Goal: Information Seeking & Learning: Learn about a topic

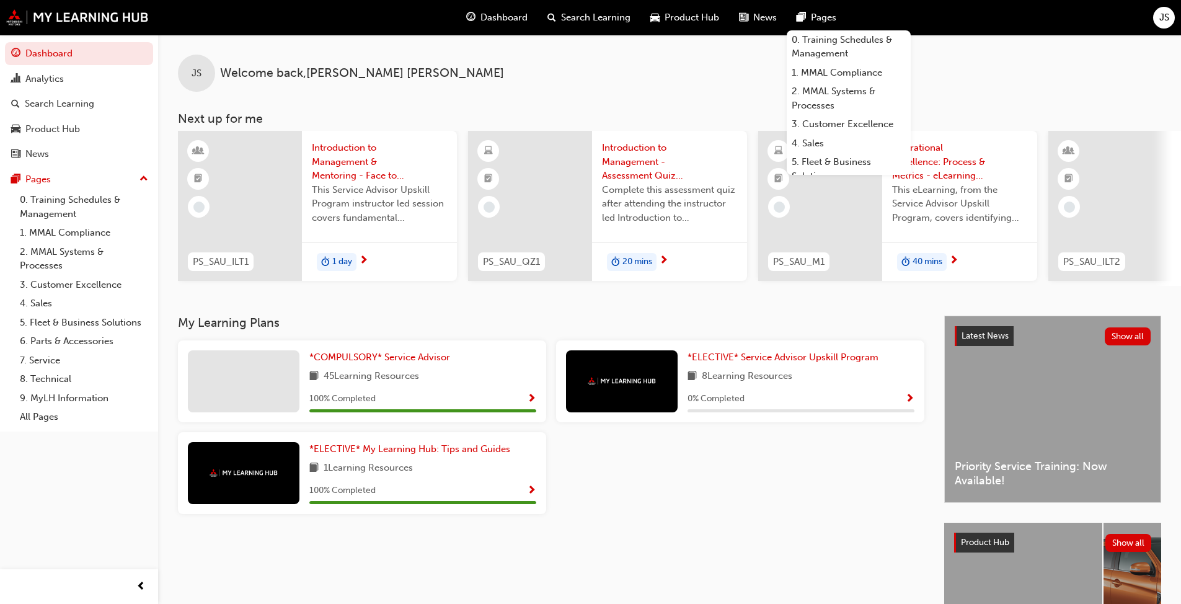
click at [610, 464] on div "*COMPULSORY* Service Advisor 45 Learning Resources 100 % Completed *ELECTIVE* S…" at bounding box center [551, 431] width 756 height 183
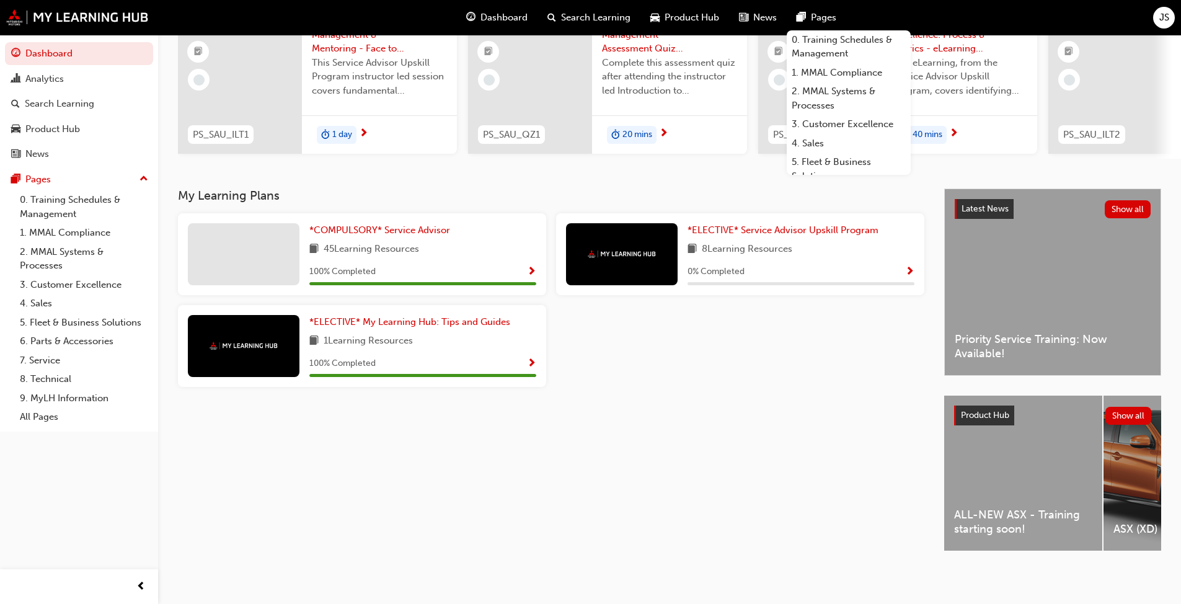
scroll to position [137, 0]
click at [610, 262] on div "Latest News Show all Priority Service Training: Now Available!" at bounding box center [1053, 282] width 216 height 186
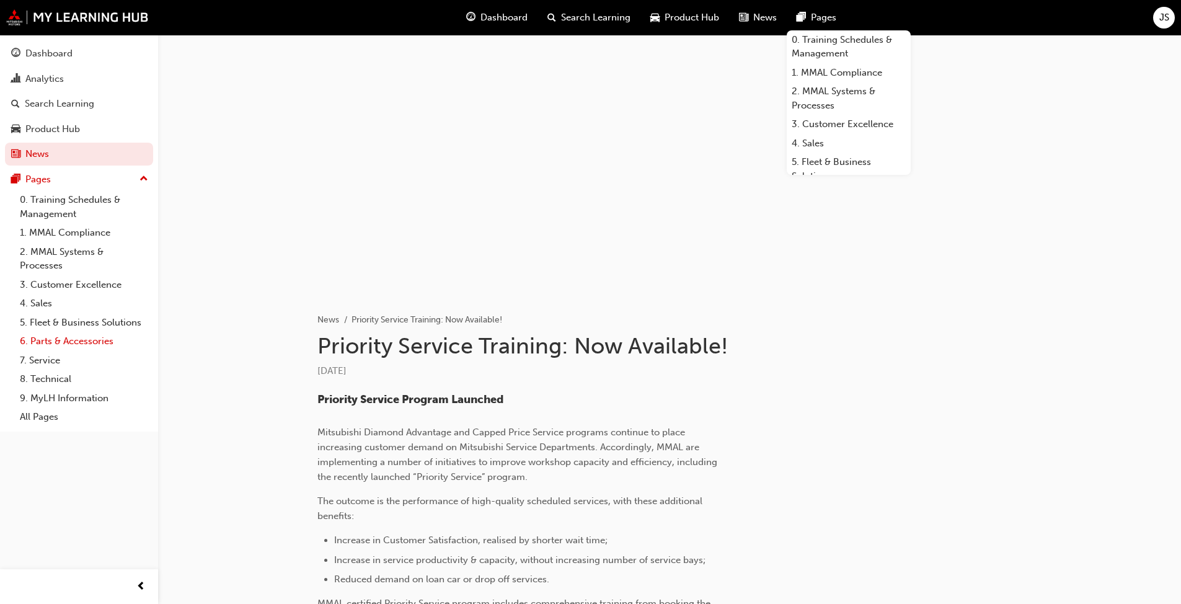
click at [97, 346] on link "6. Parts & Accessories" at bounding box center [84, 341] width 138 height 19
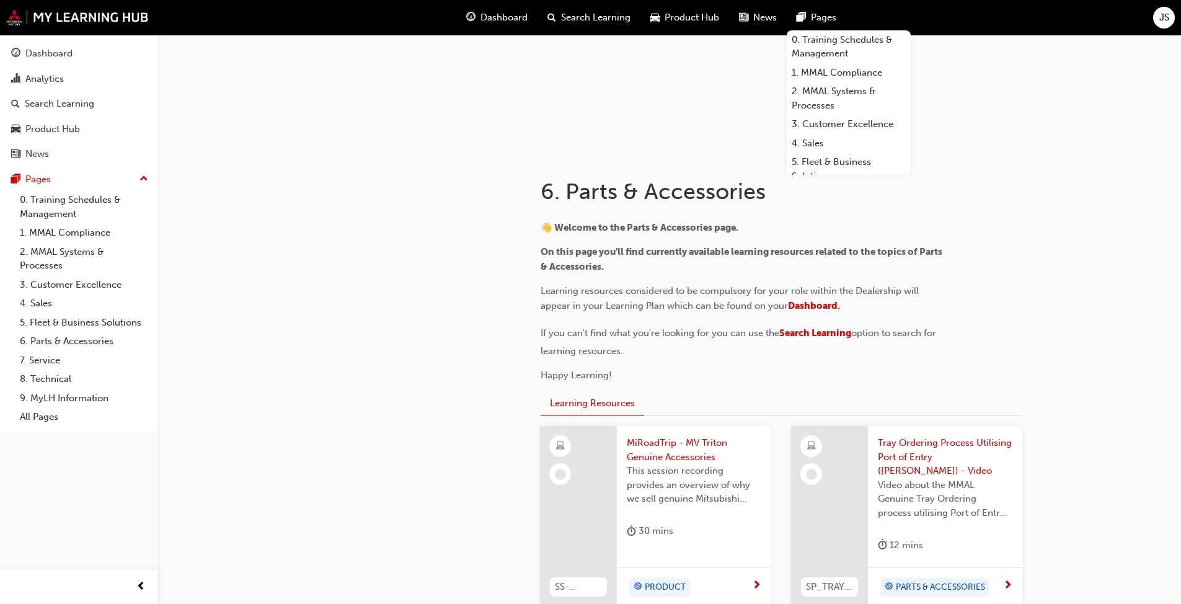
scroll to position [186, 0]
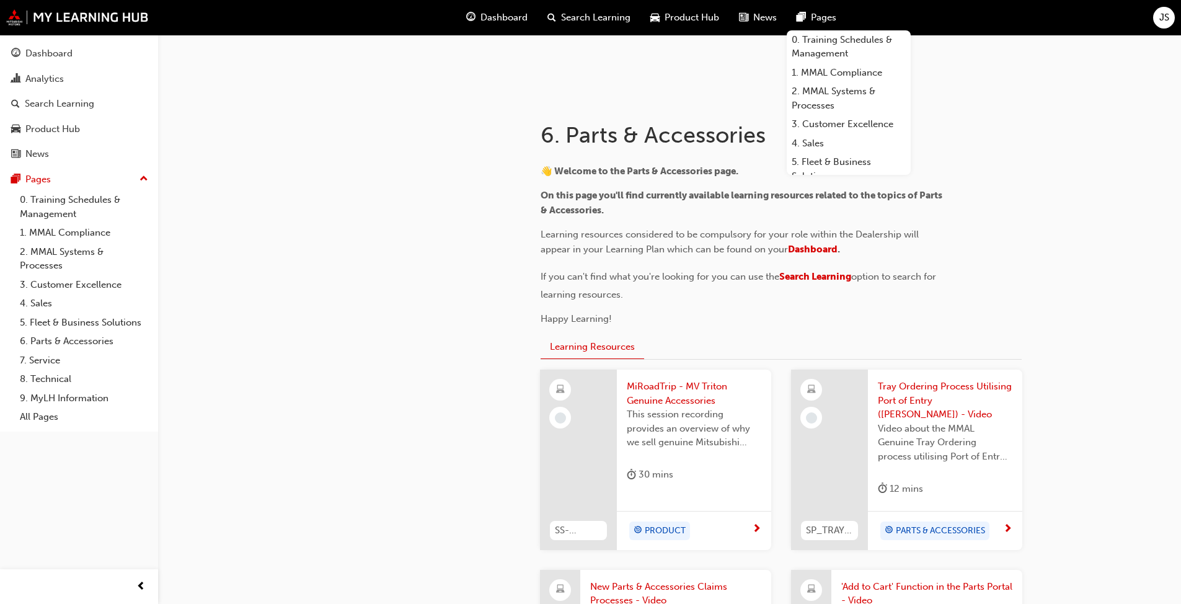
click at [610, 387] on span "MiRoadTrip - MV Triton Genuine Accessories" at bounding box center [694, 393] width 135 height 28
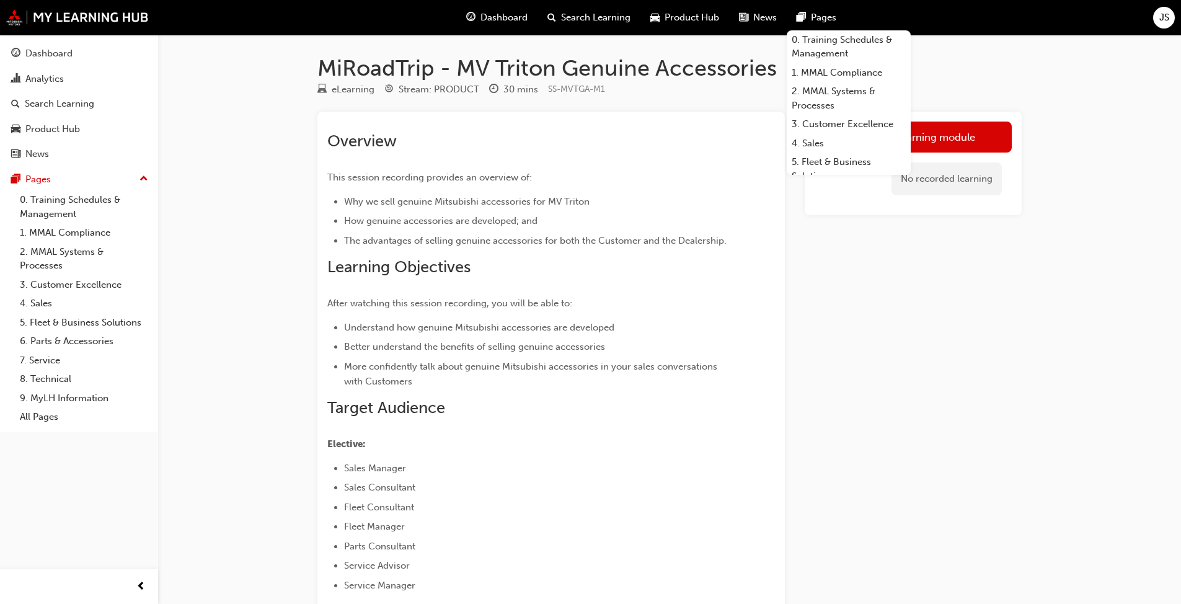
click at [610, 71] on div "MiRoadTrip - MV Triton Genuine Accessories eLearning Stream: PRODUCT 30 mins SS…" at bounding box center [670, 448] width 744 height 787
click at [610, 144] on link "Launch eLearning module" at bounding box center [912, 136] width 197 height 31
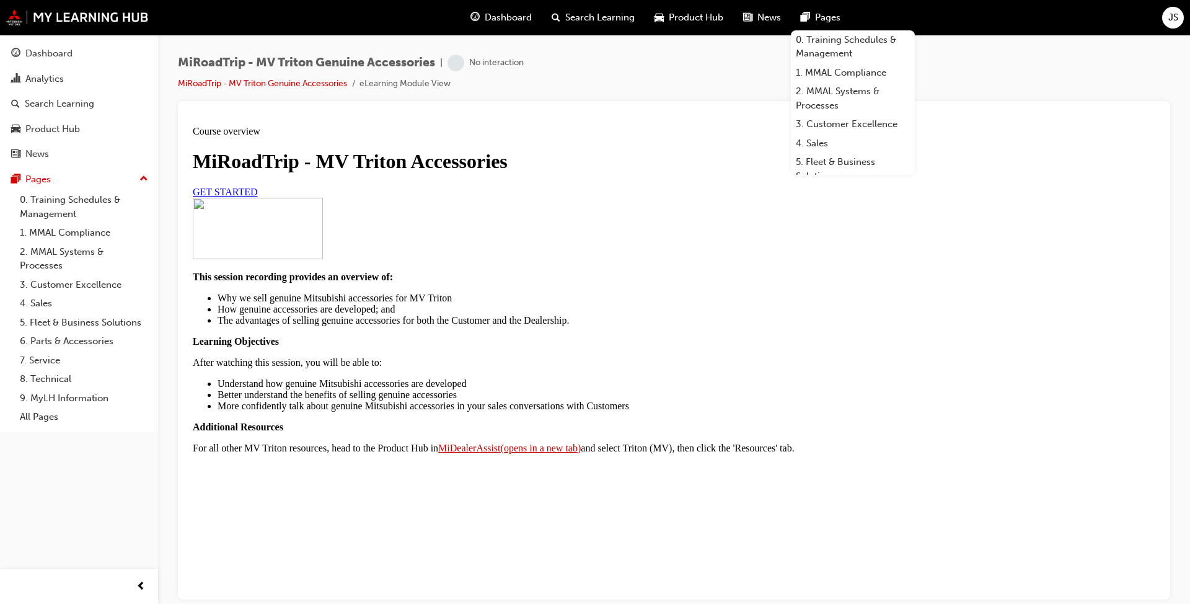
click at [610, 17] on span "Pages" at bounding box center [827, 18] width 25 height 14
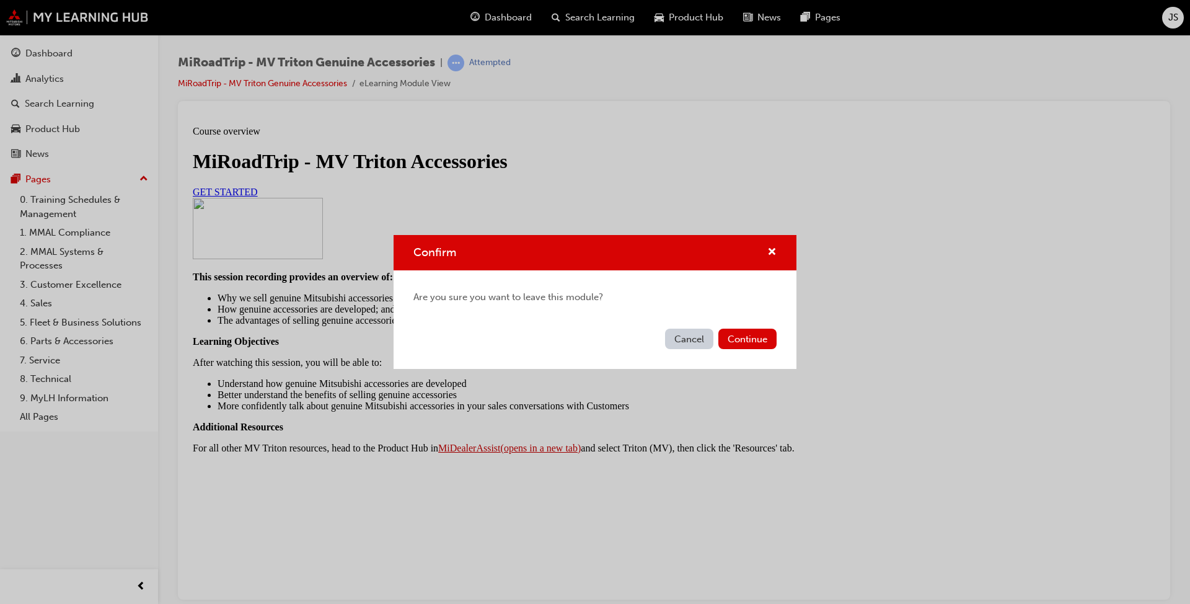
drag, startPoint x: 685, startPoint y: 343, endPoint x: 389, endPoint y: 224, distance: 319.3
click at [610, 343] on button "Cancel" at bounding box center [689, 339] width 48 height 20
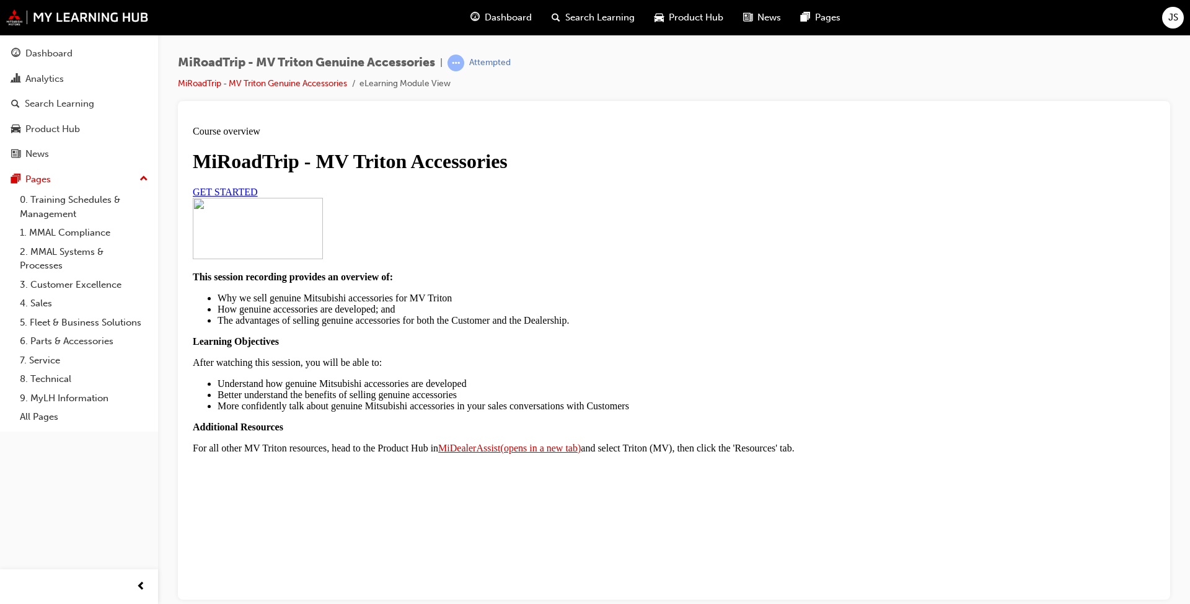
click at [258, 196] on span "GET STARTED" at bounding box center [225, 191] width 65 height 11
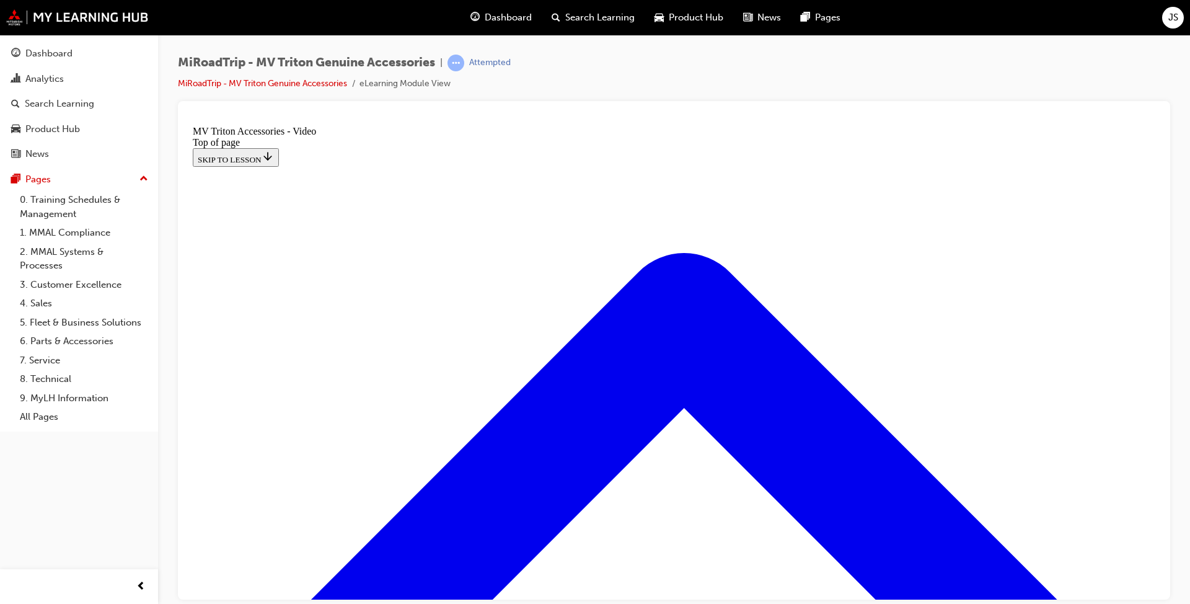
scroll to position [162, 0]
